Goal: Task Accomplishment & Management: Manage account settings

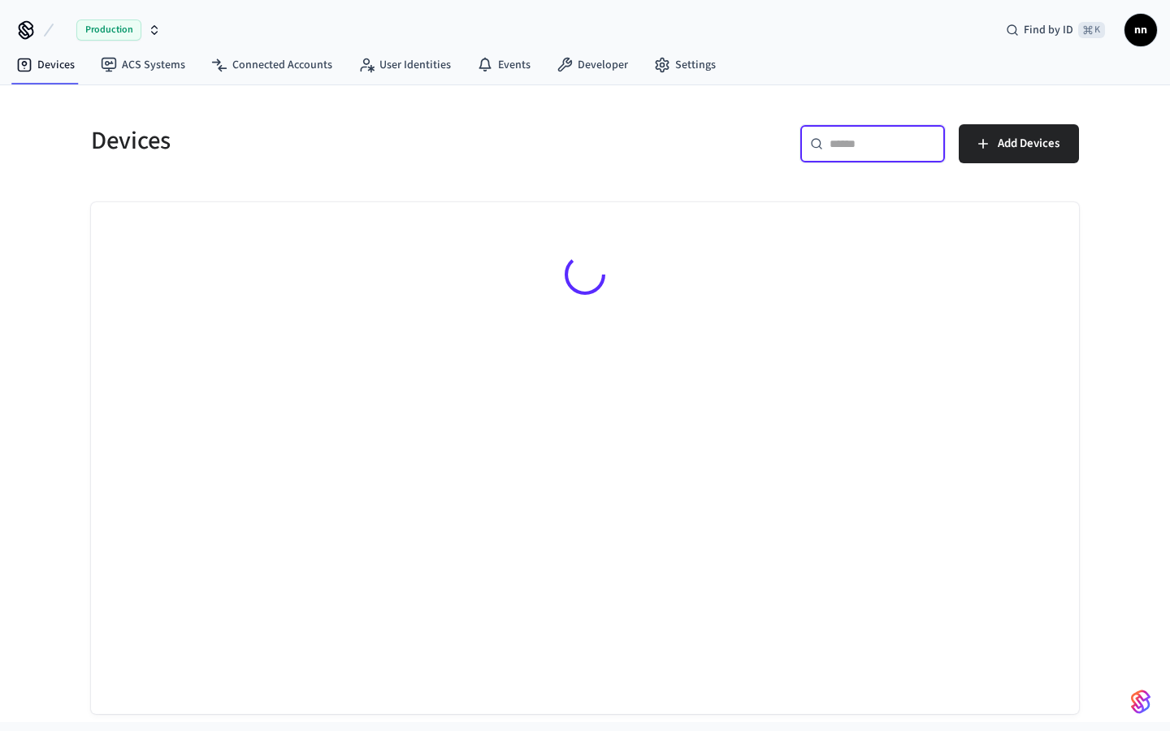
drag, startPoint x: 906, startPoint y: 141, endPoint x: 906, endPoint y: 130, distance: 10.6
click at [906, 140] on input "text" at bounding box center [882, 144] width 106 height 16
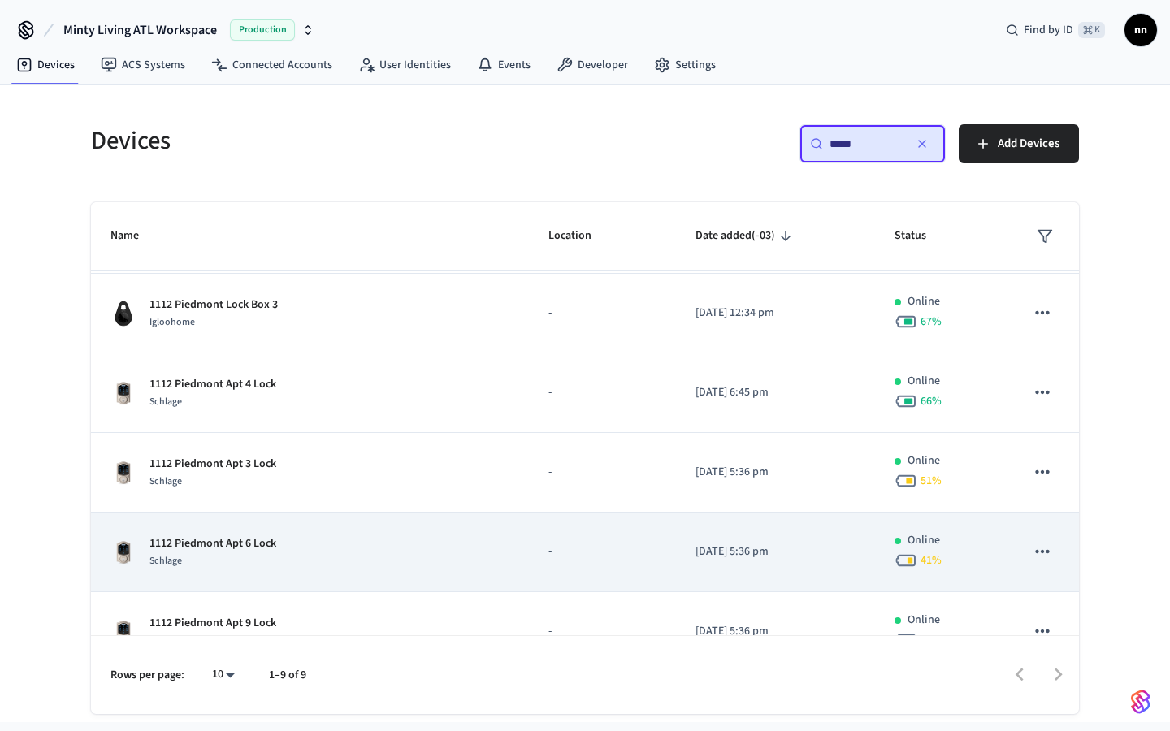
scroll to position [131, 0]
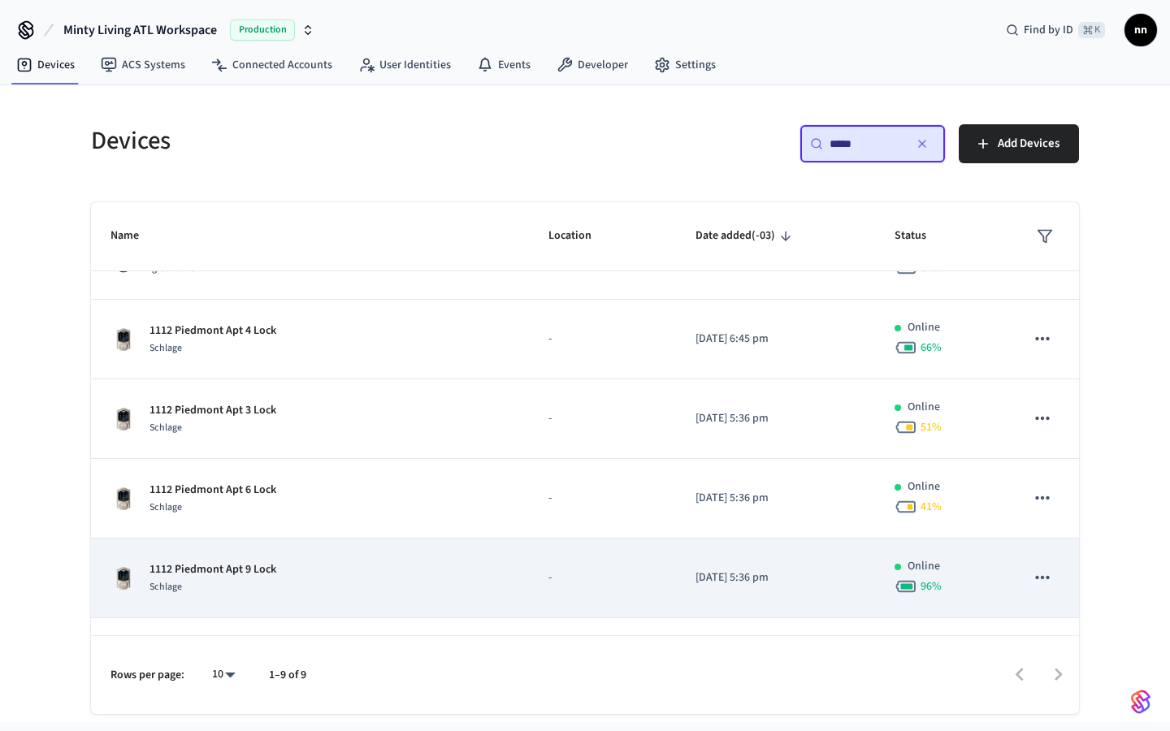
type input "****"
click at [283, 577] on div "1112 Piedmont Apt 9 Lock Schlage" at bounding box center [309, 578] width 399 height 34
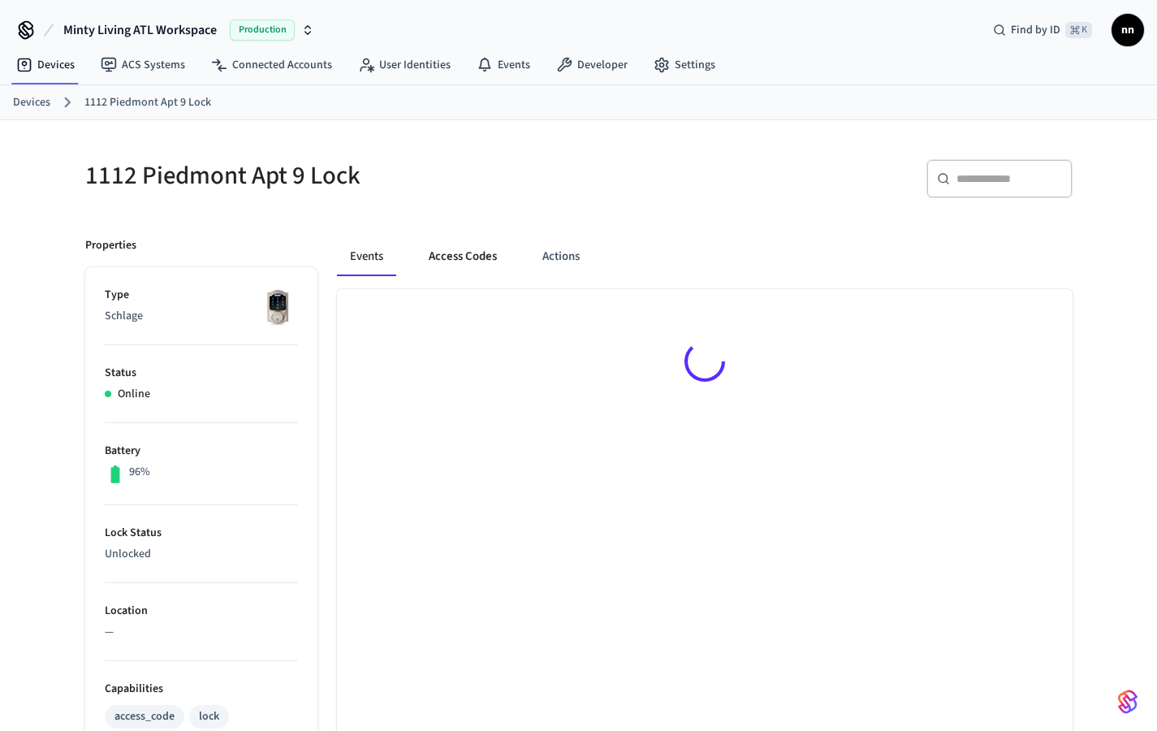
click at [474, 255] on button "Access Codes" at bounding box center [463, 256] width 94 height 39
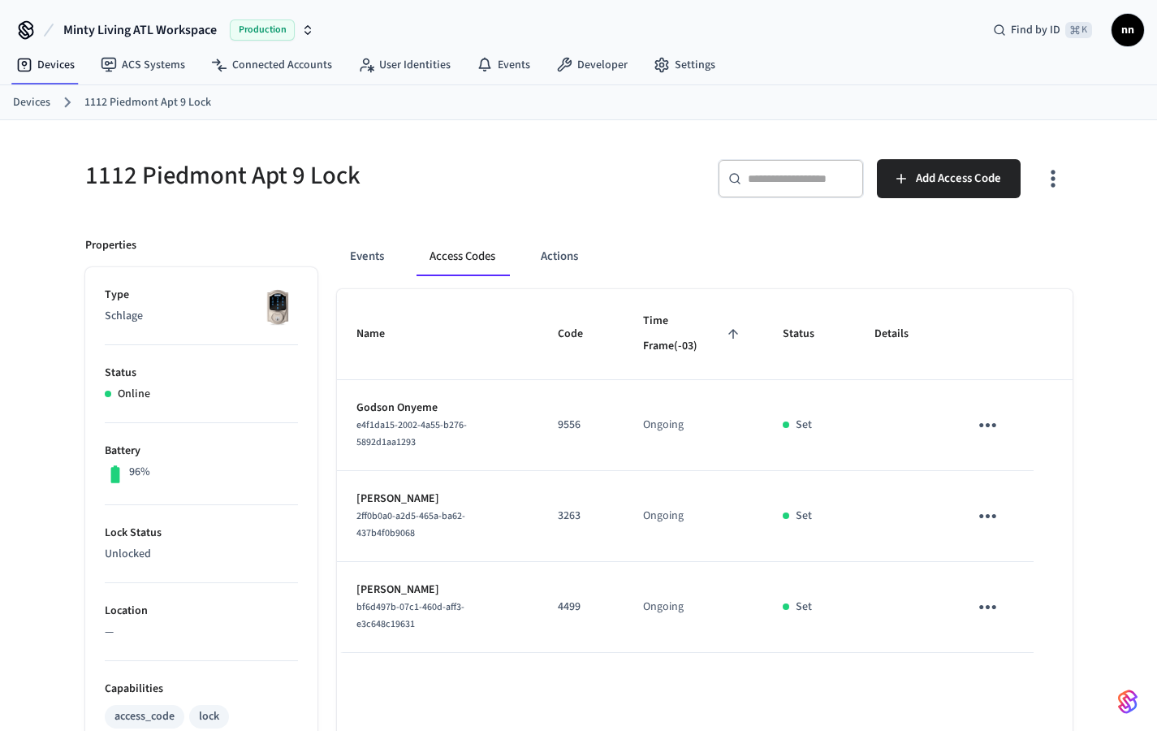
click at [39, 102] on link "Devices" at bounding box center [31, 102] width 37 height 17
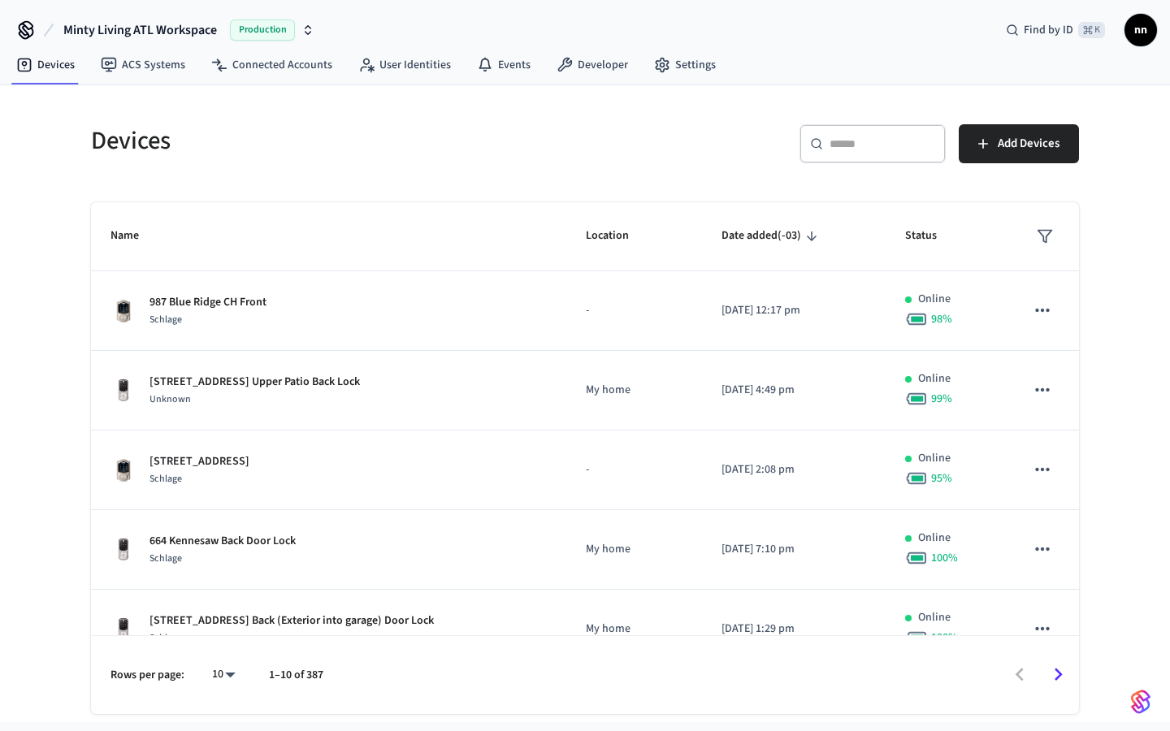
click at [856, 132] on div "​ ​" at bounding box center [872, 143] width 146 height 39
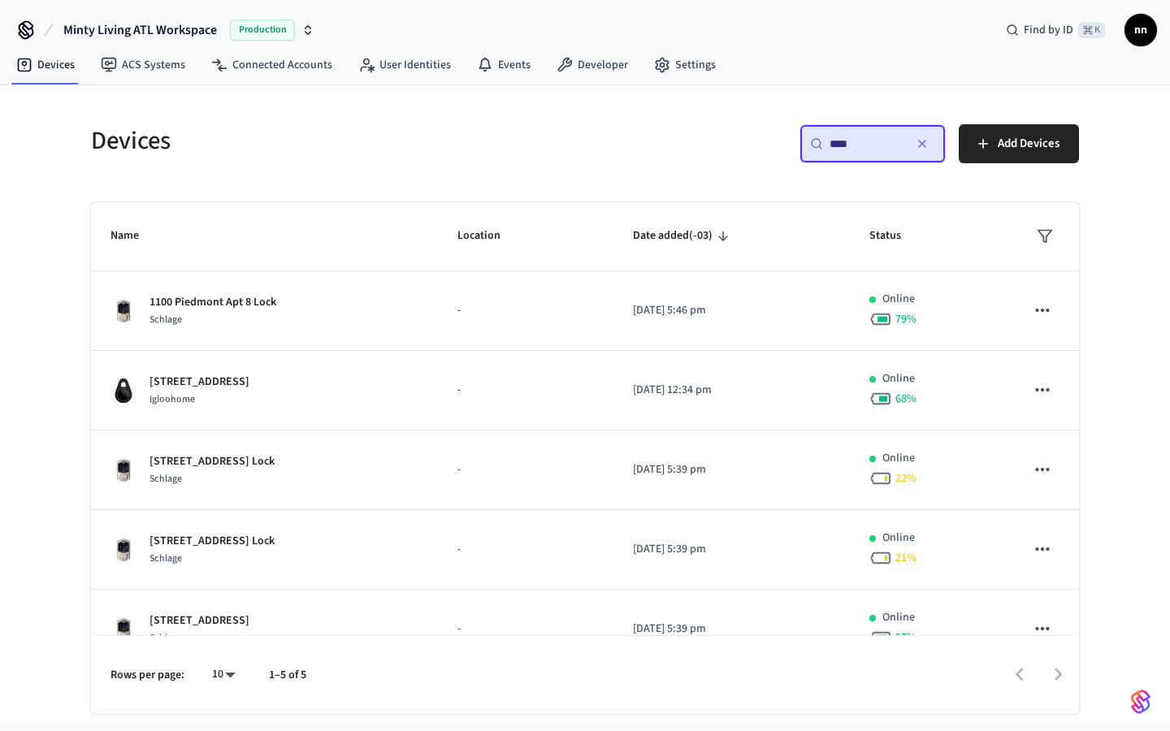
type input "****"
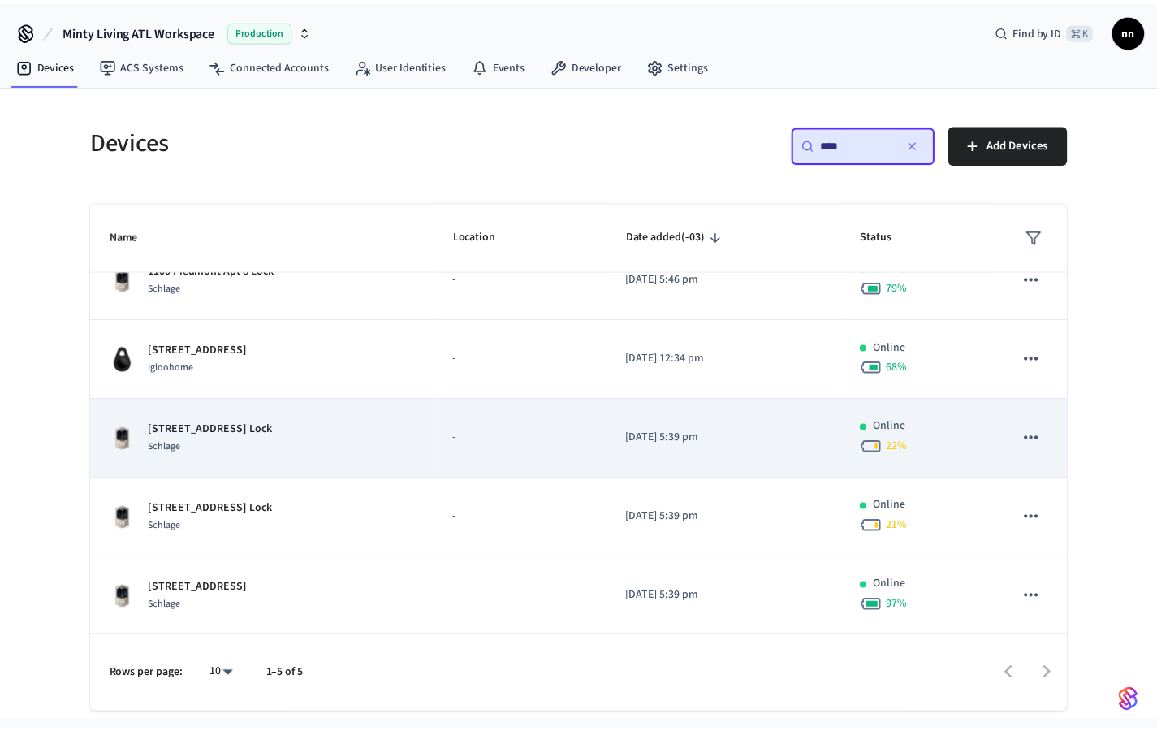
scroll to position [34, 0]
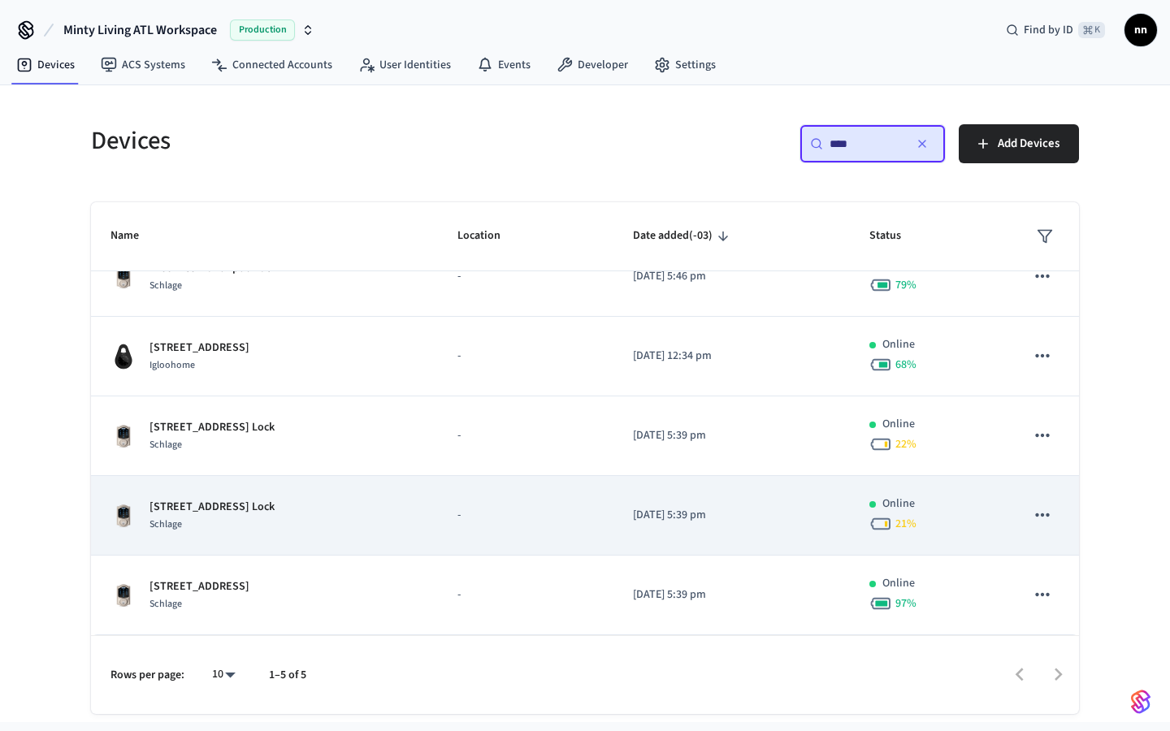
click at [324, 518] on div "1100 Piedmont Apt 9 Lock Schlage" at bounding box center [264, 516] width 308 height 34
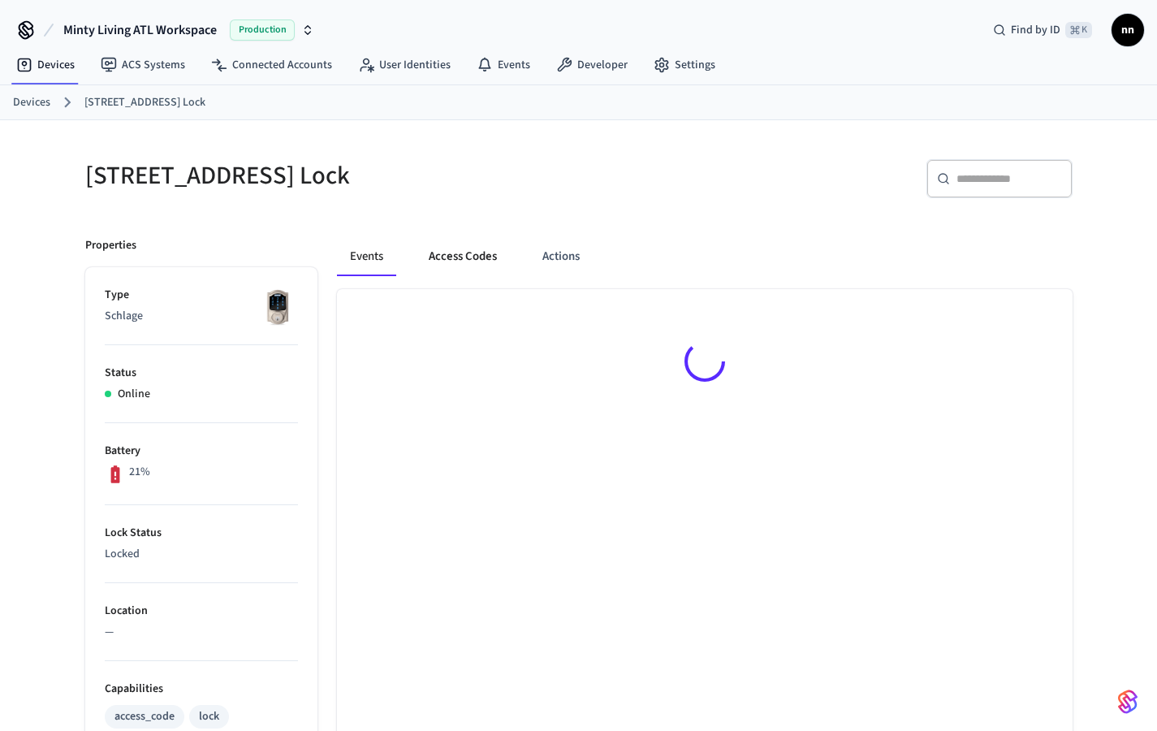
click at [453, 247] on button "Access Codes" at bounding box center [463, 256] width 94 height 39
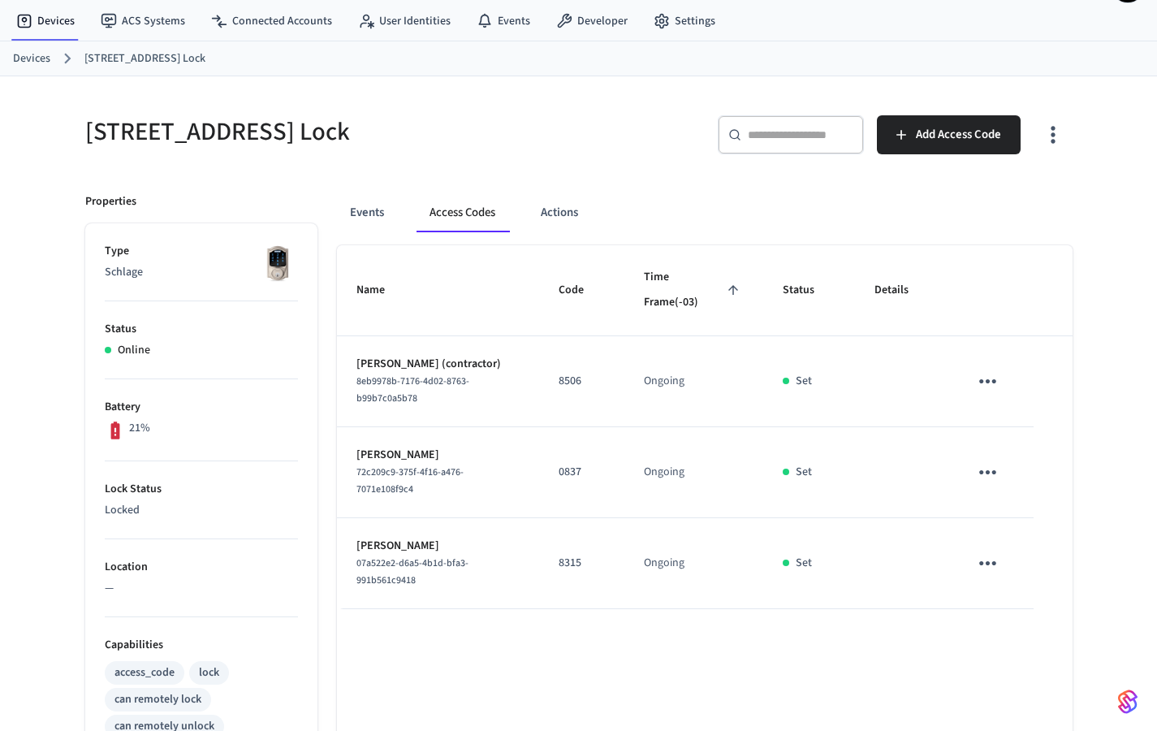
scroll to position [45, 0]
